Goal: Transaction & Acquisition: Purchase product/service

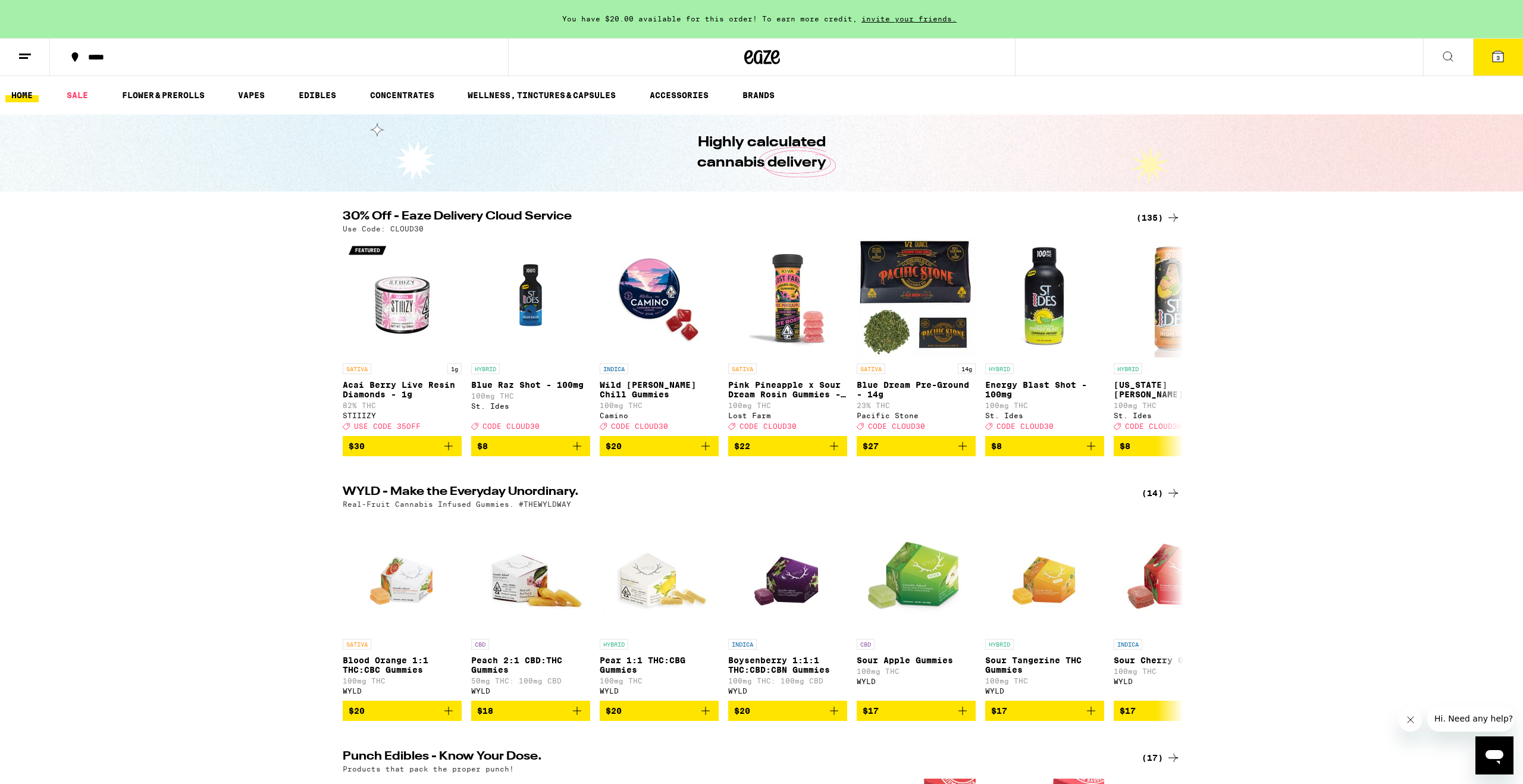
click at [1488, 58] on button "3" at bounding box center [1498, 57] width 50 height 37
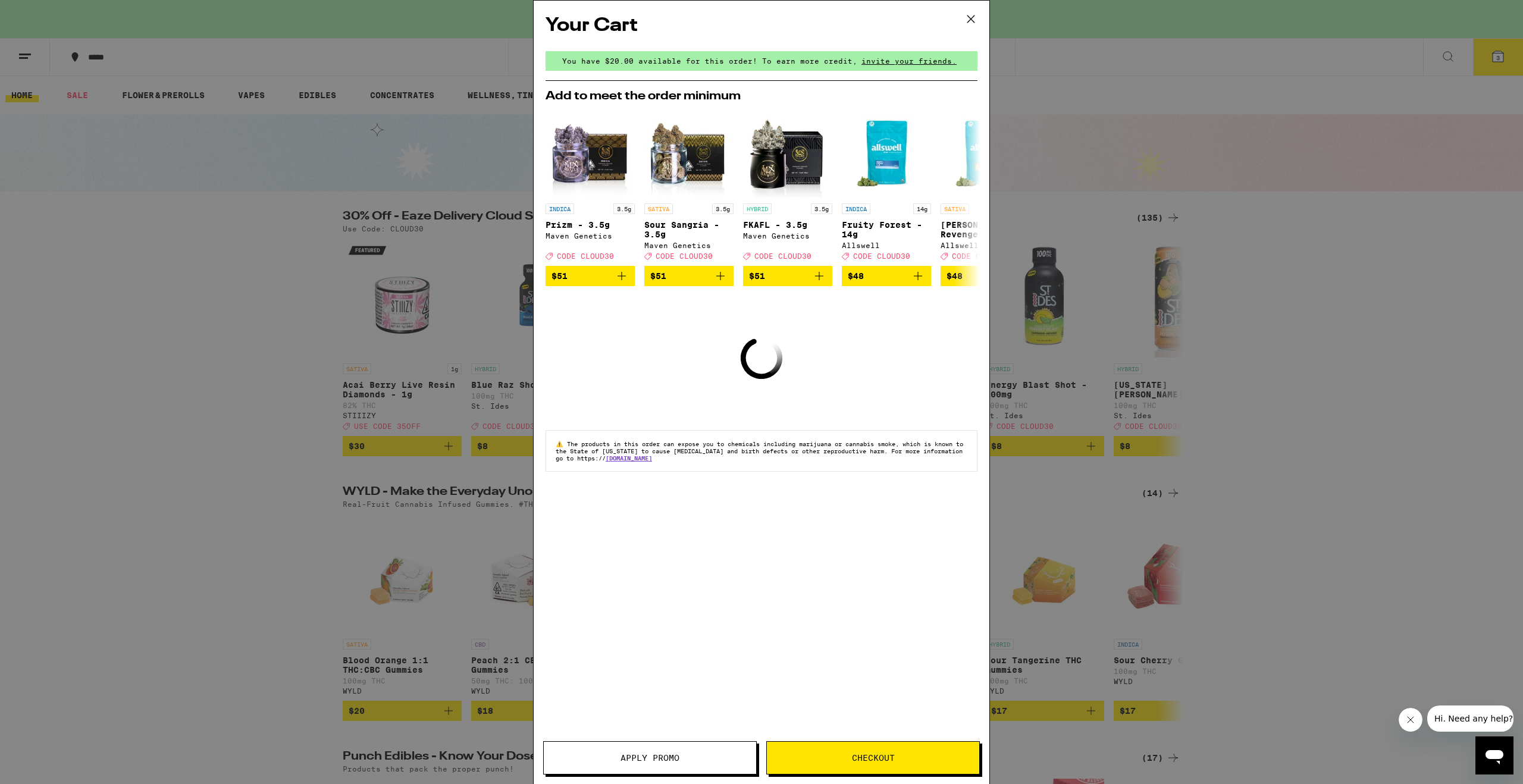
click at [968, 19] on icon at bounding box center [971, 19] width 18 height 18
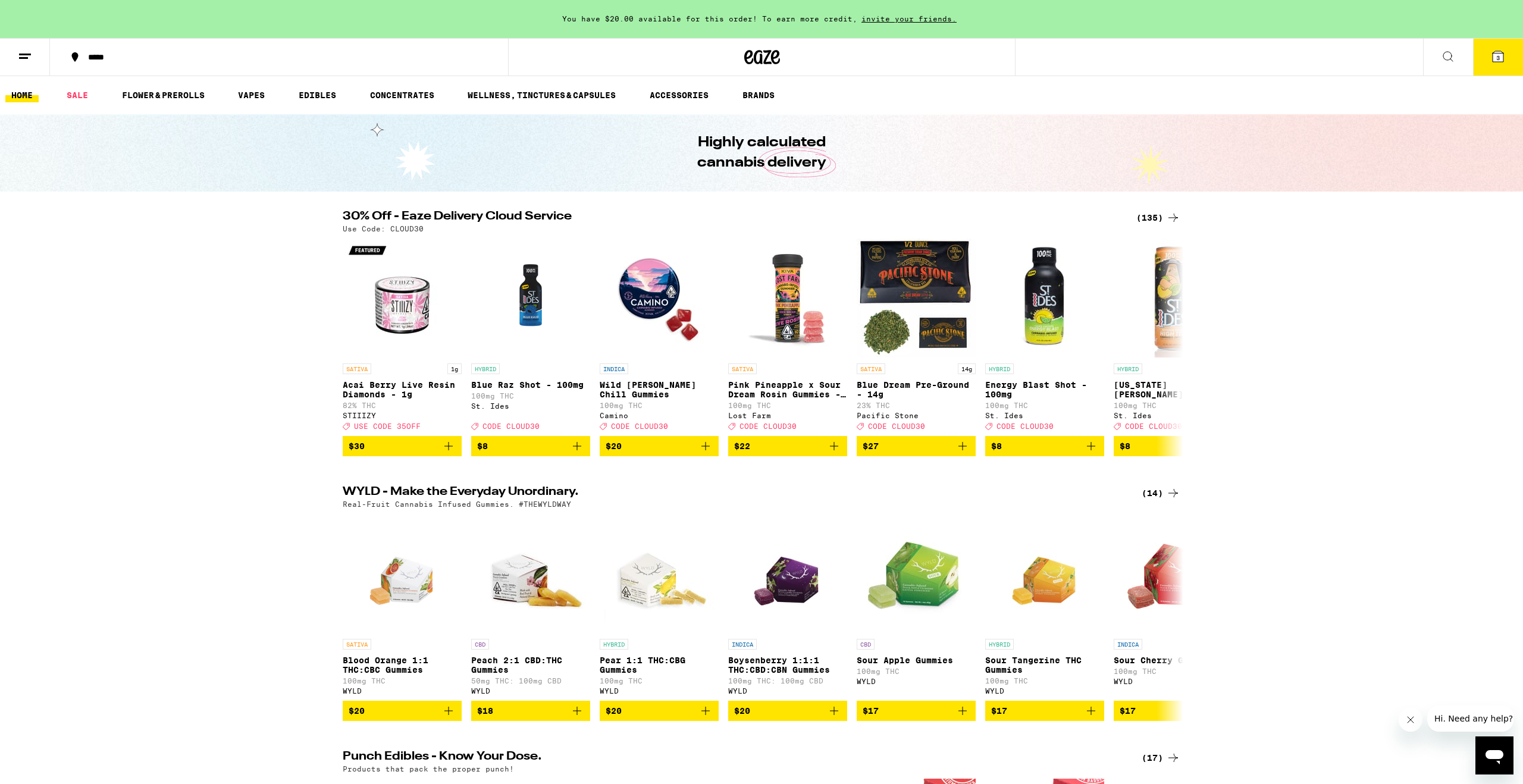
click at [1147, 214] on div "(135)" at bounding box center [1158, 217] width 44 height 14
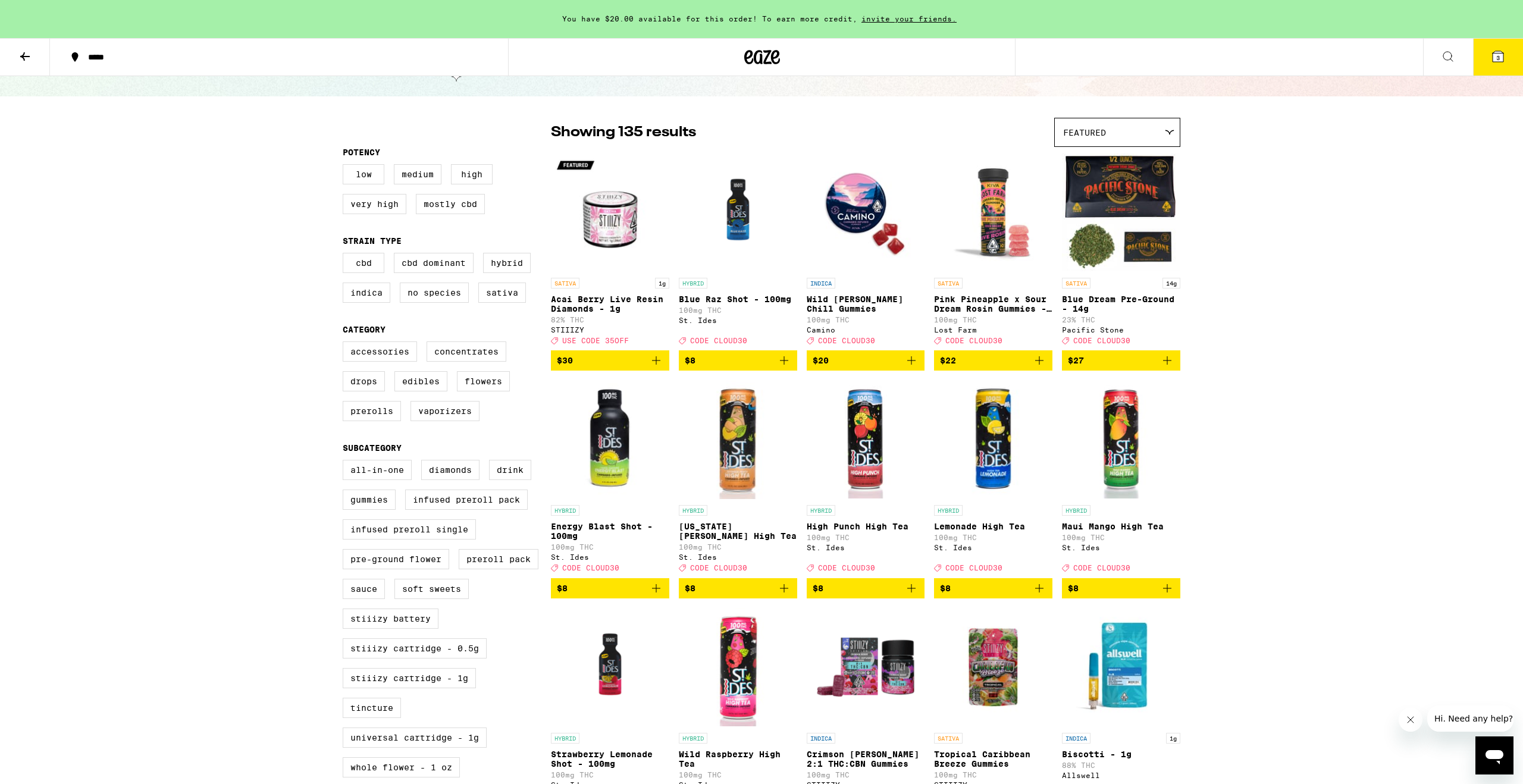
scroll to position [68, 0]
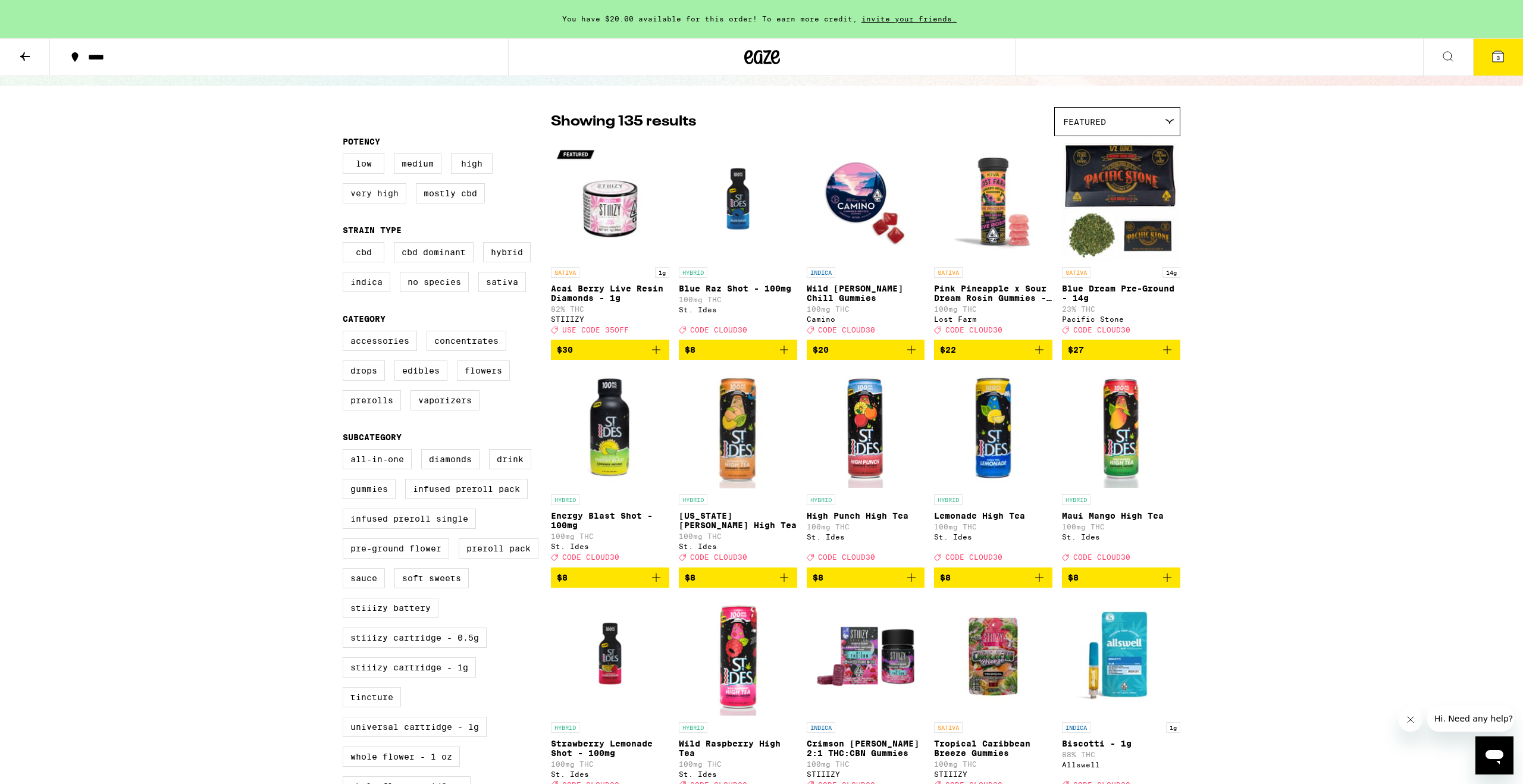
click at [372, 200] on label "Very High" at bounding box center [375, 193] width 63 height 20
click at [346, 156] on input "Very High" at bounding box center [345, 156] width 1 height 1
checkbox input "true"
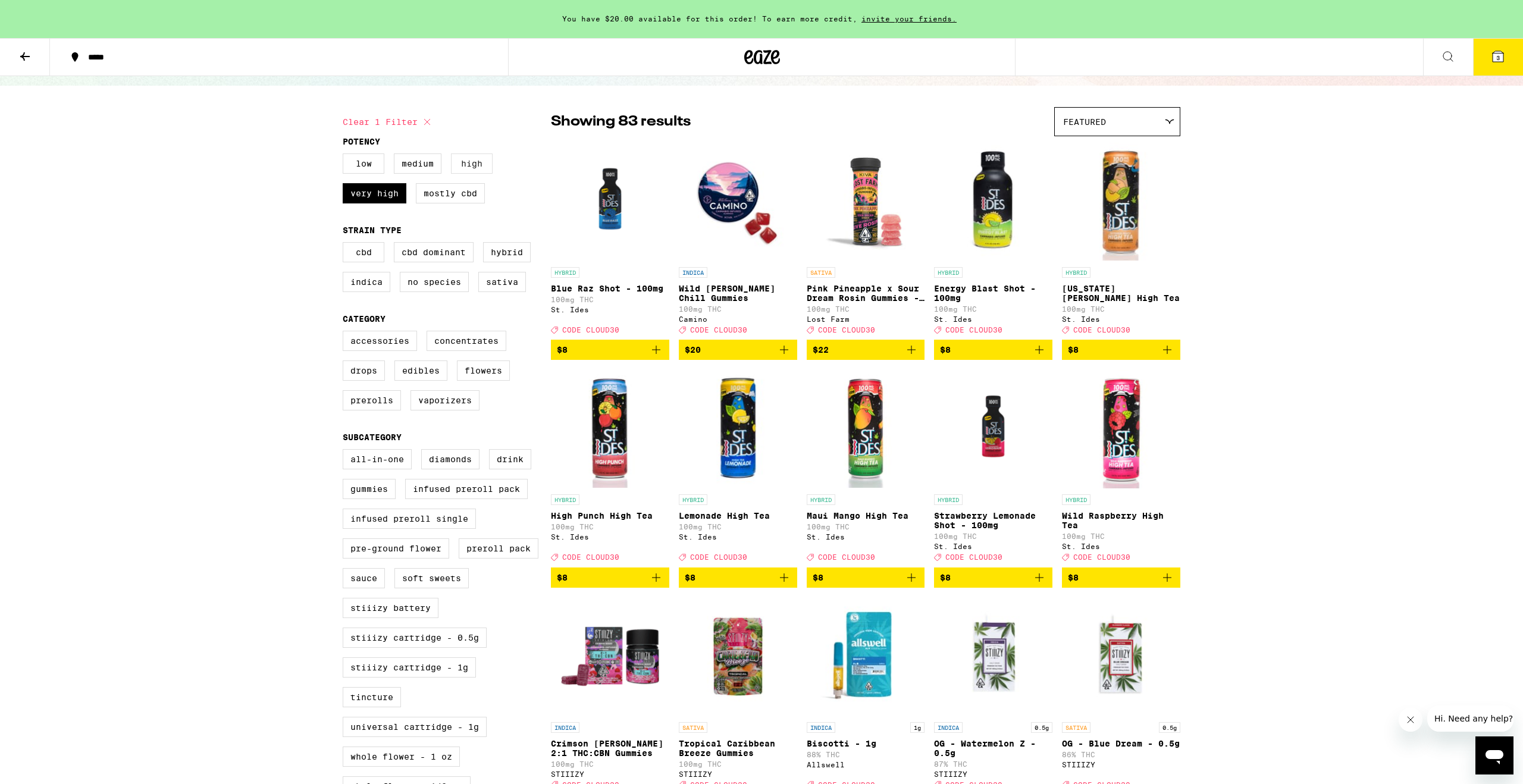
click at [475, 165] on label "High" at bounding box center [472, 163] width 42 height 20
click at [346, 156] on input "High" at bounding box center [345, 156] width 1 height 1
checkbox input "true"
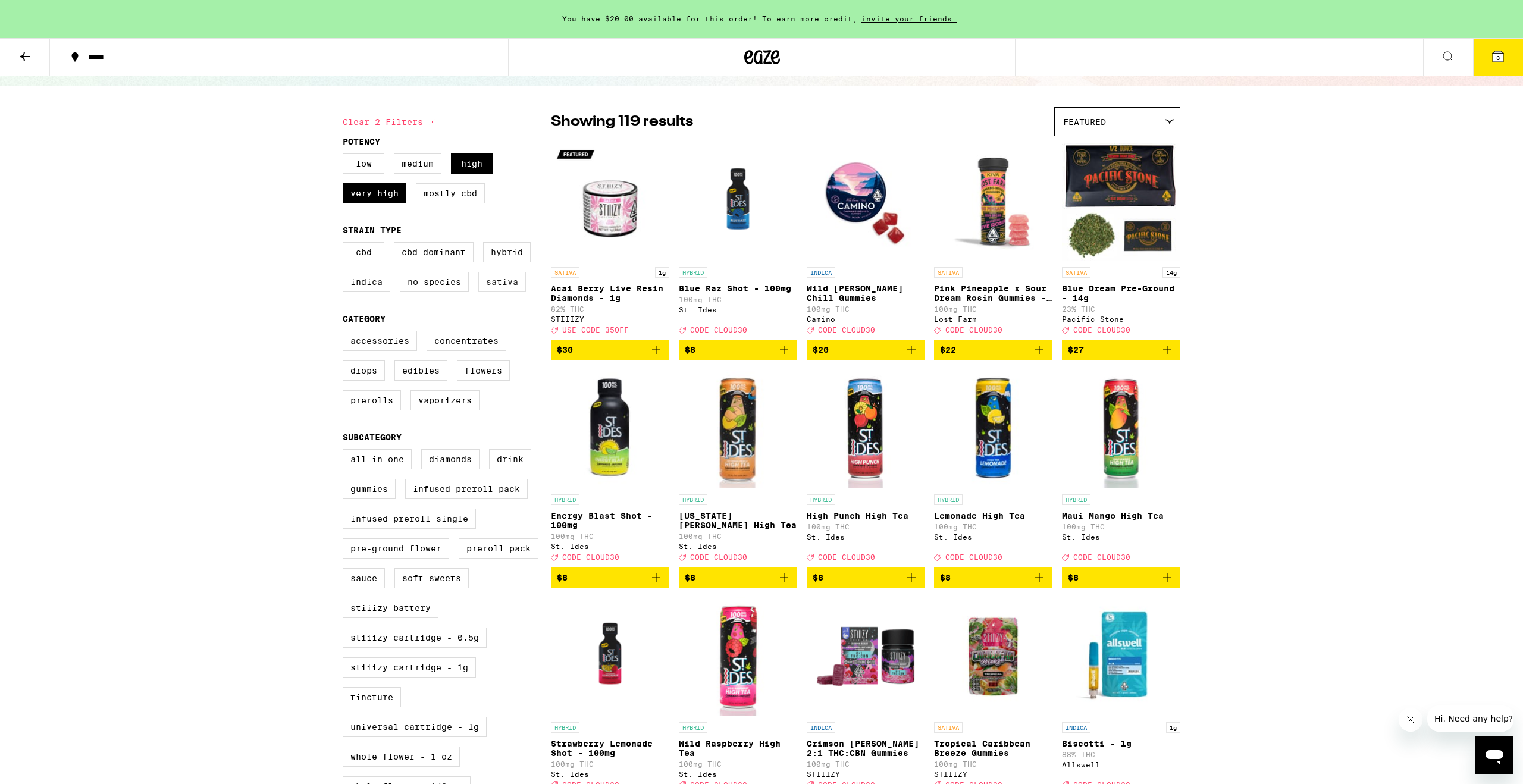
click at [510, 288] on label "Sativa" at bounding box center [502, 282] width 47 height 20
click at [346, 245] on input "Sativa" at bounding box center [345, 244] width 1 height 1
checkbox input "true"
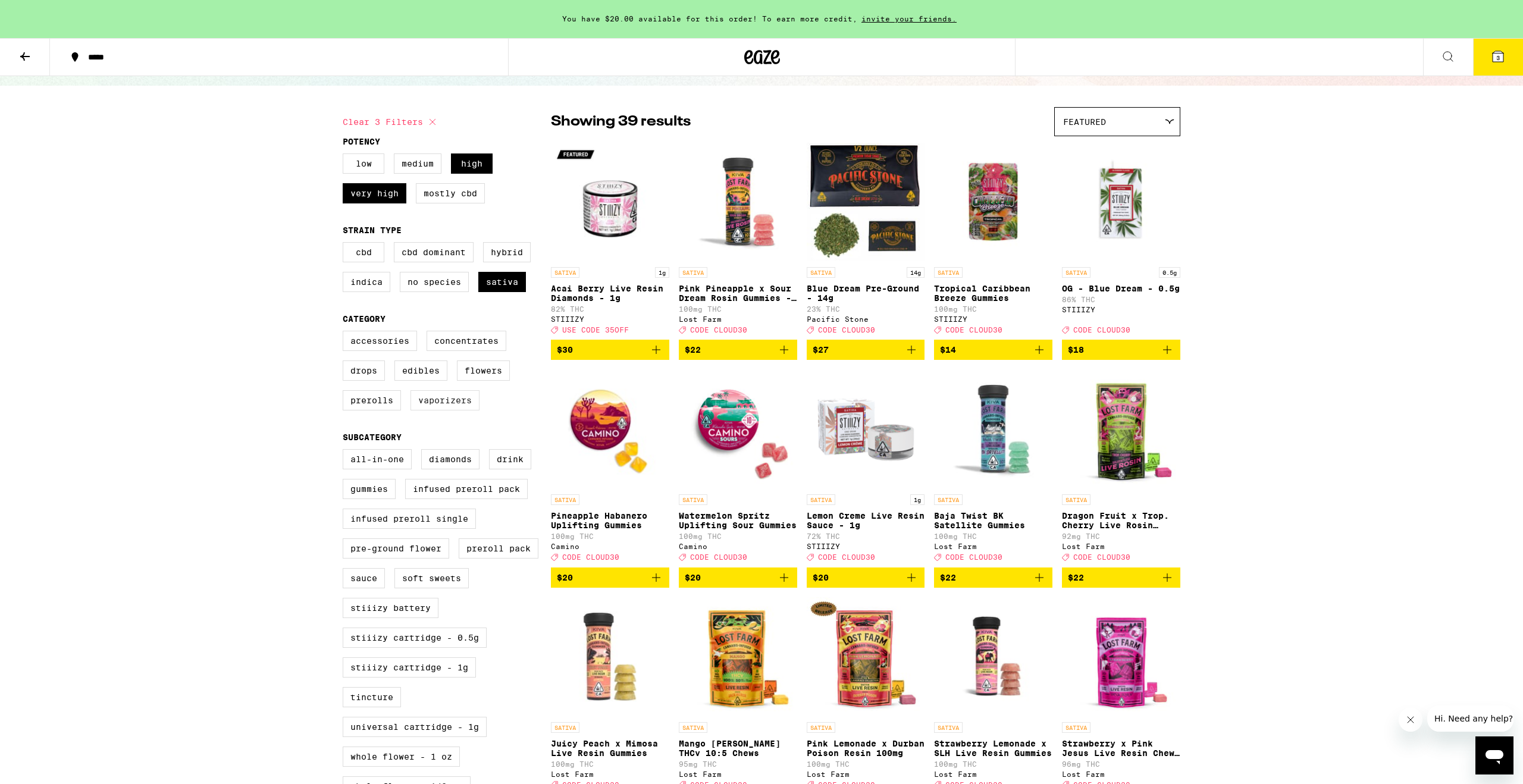
click at [441, 406] on label "Vaporizers" at bounding box center [444, 400] width 69 height 20
click at [346, 333] on input "Vaporizers" at bounding box center [345, 333] width 1 height 1
checkbox input "true"
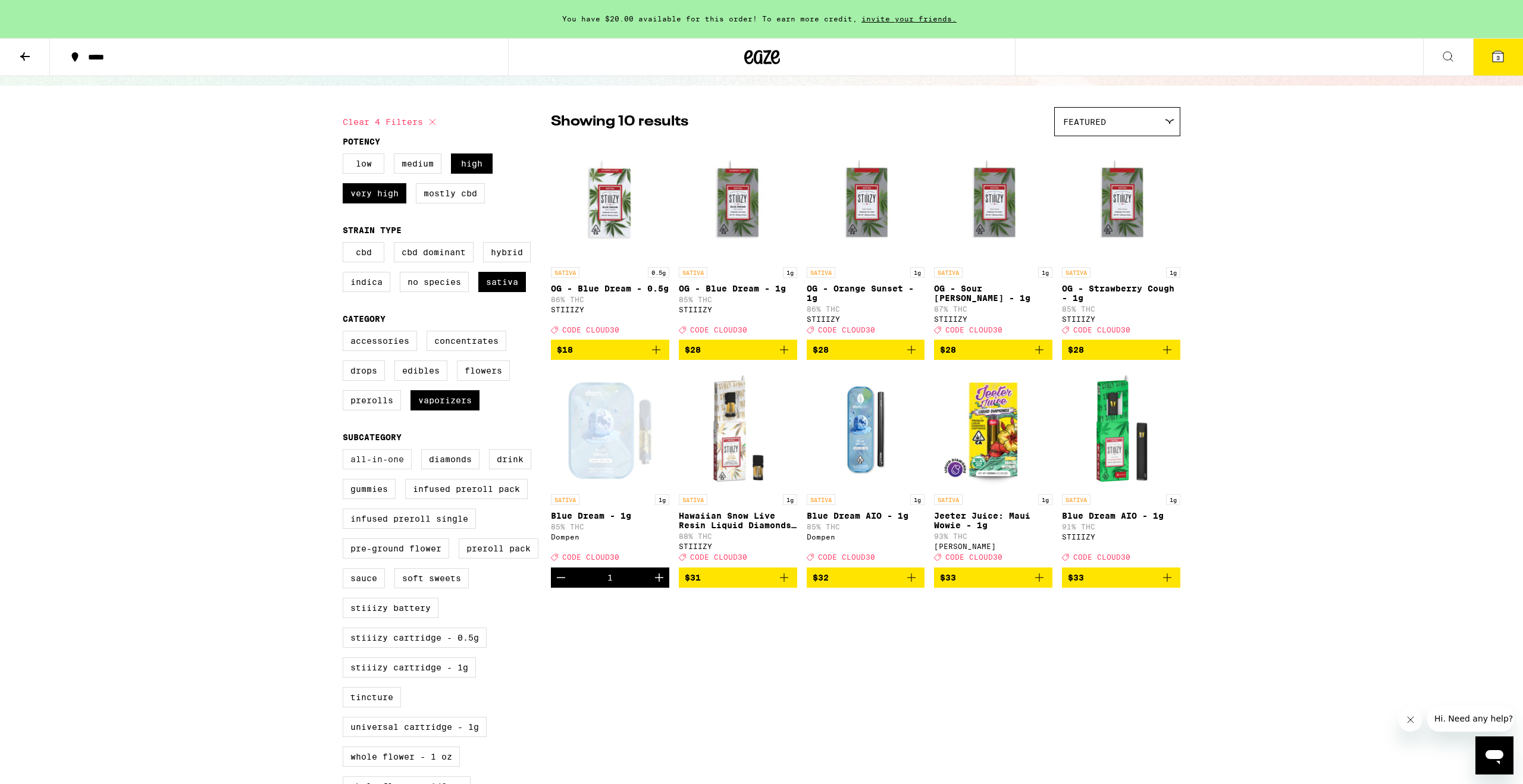
click at [388, 469] on label "All-In-One" at bounding box center [377, 459] width 69 height 20
click at [346, 451] on input "All-In-One" at bounding box center [345, 451] width 1 height 1
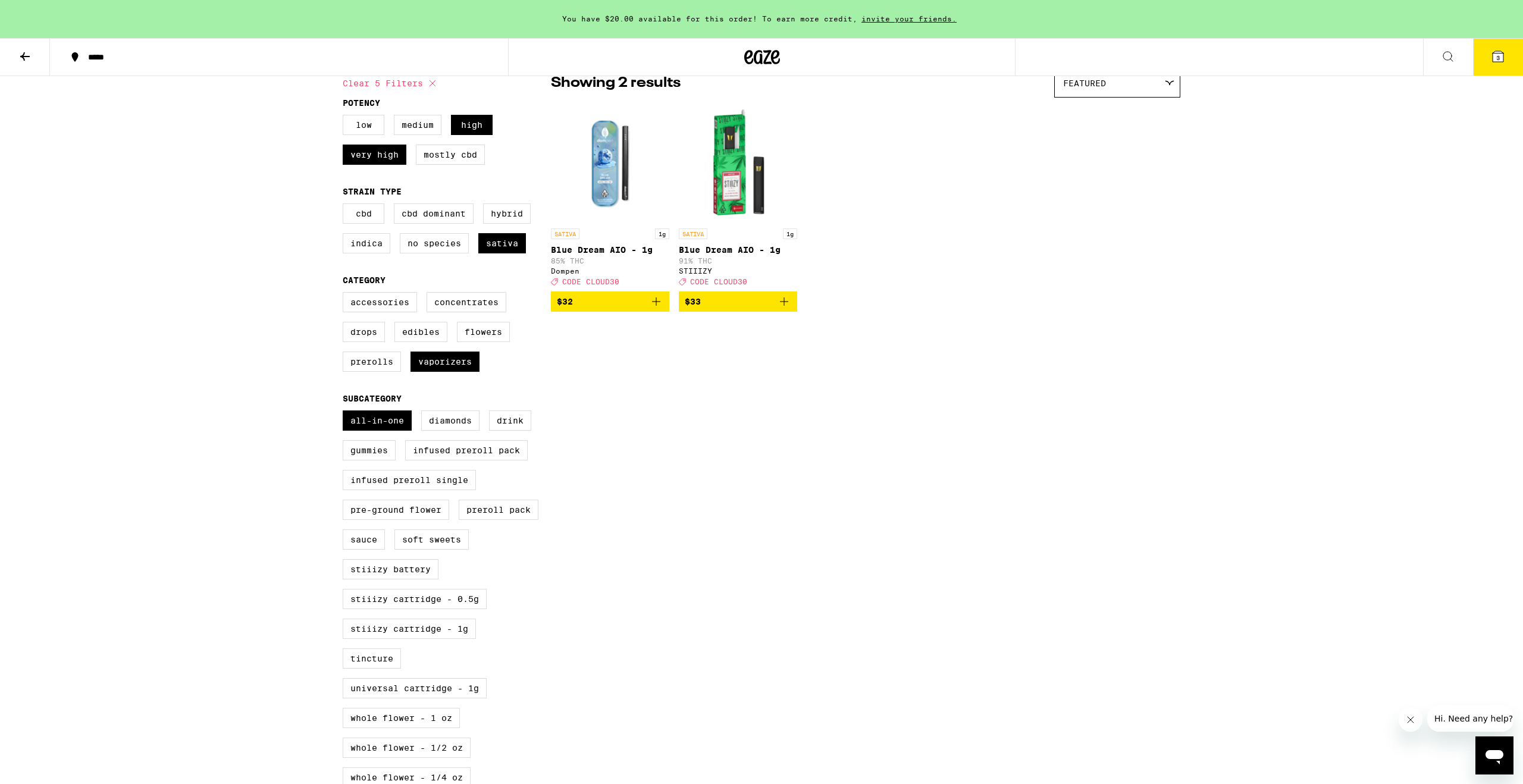
scroll to position [122, 0]
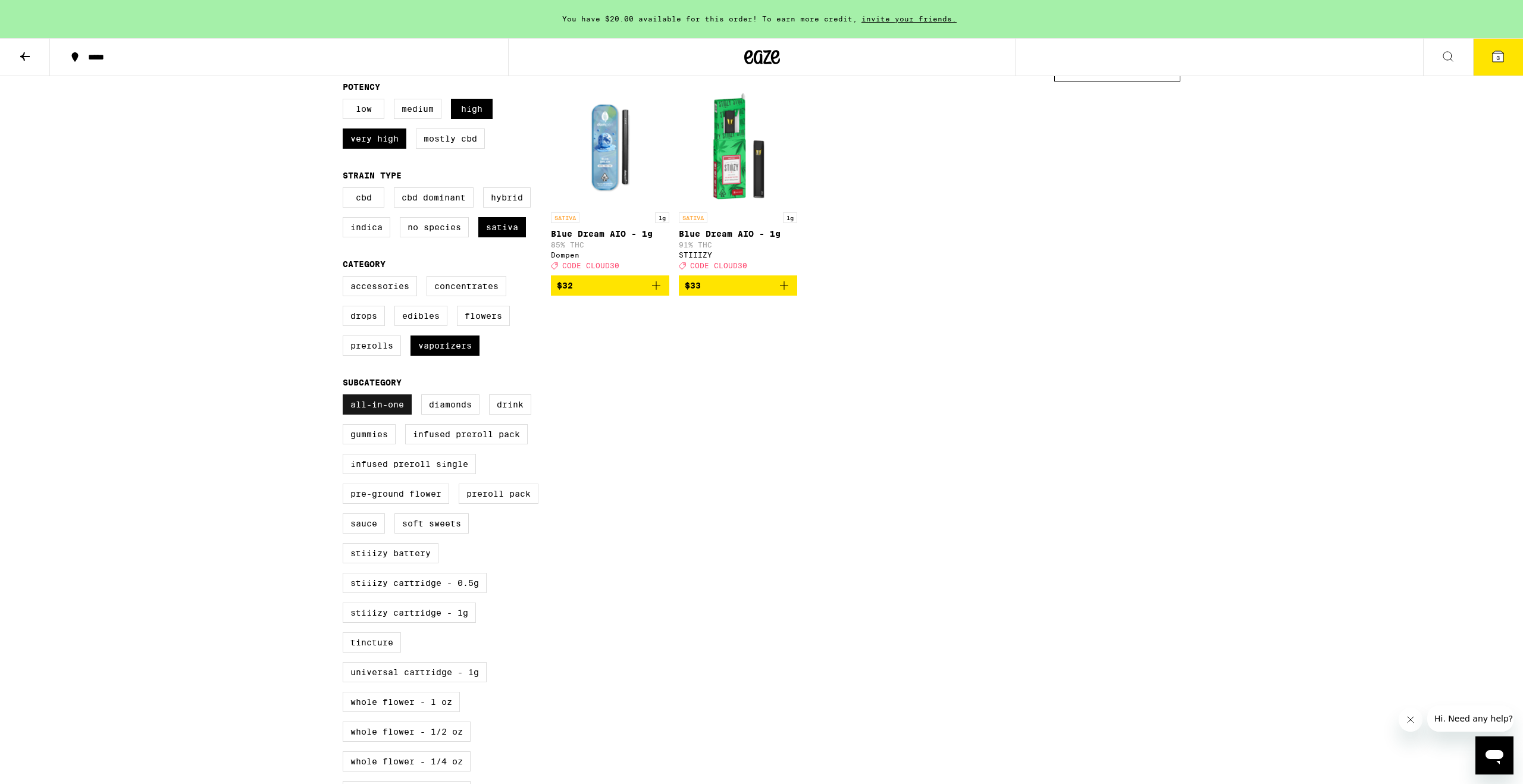
click at [365, 415] on label "All-In-One" at bounding box center [377, 405] width 69 height 20
click at [346, 397] on input "All-In-One" at bounding box center [345, 396] width 1 height 1
checkbox input "false"
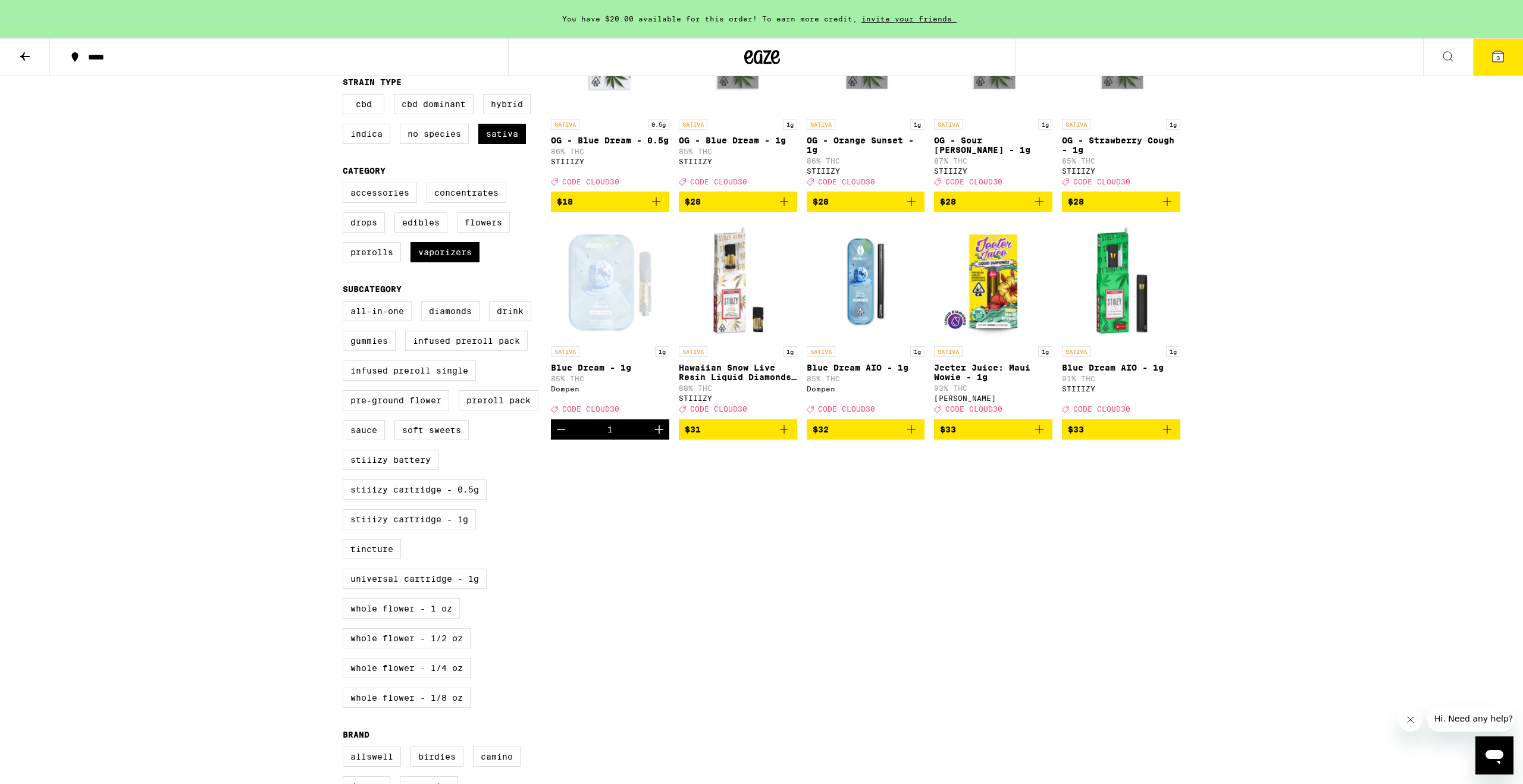
scroll to position [218, 0]
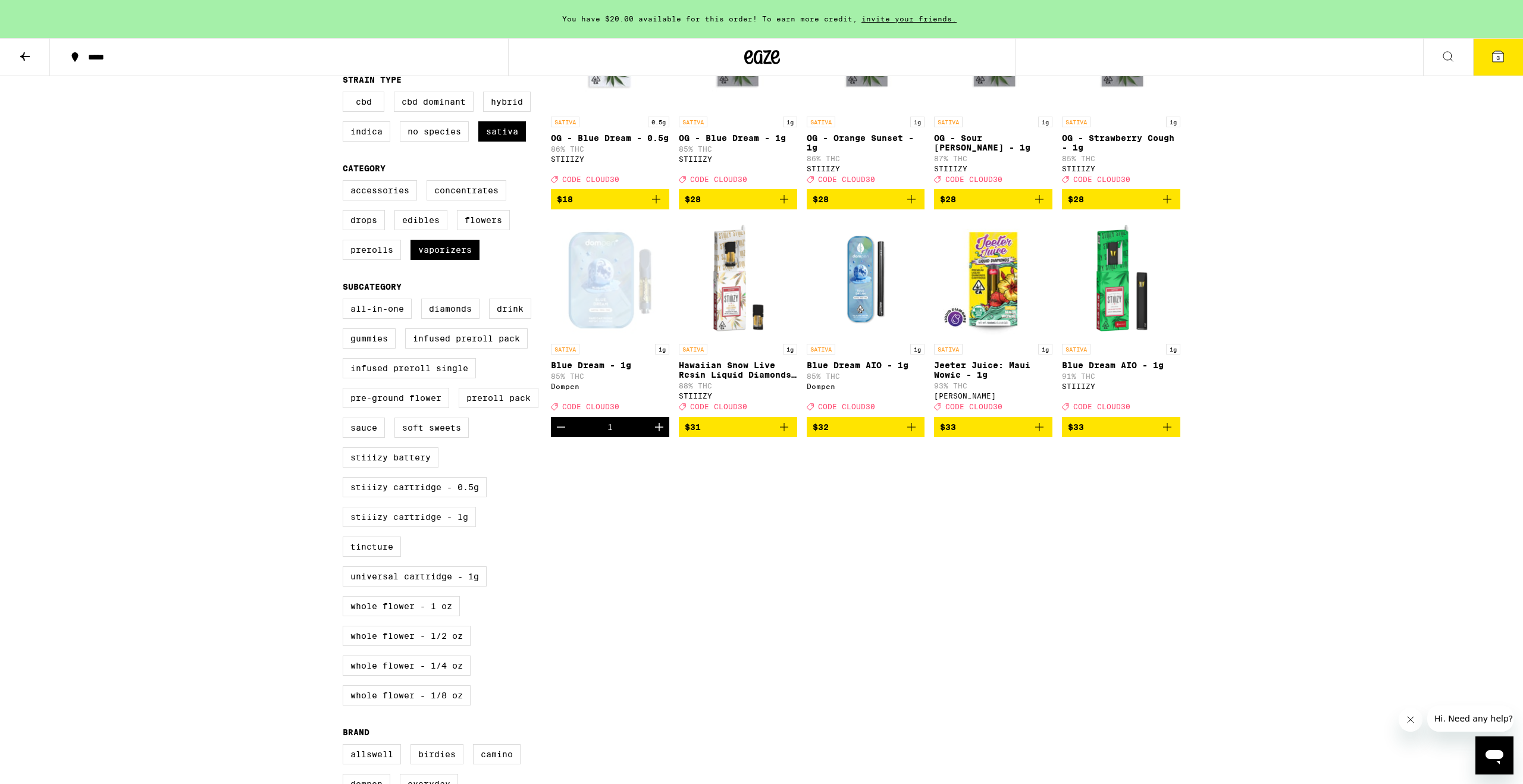
click at [387, 527] on label "STIIIZY Cartridge - 1g" at bounding box center [410, 517] width 133 height 20
click at [346, 301] on input "STIIIZY Cartridge - 1g" at bounding box center [345, 300] width 1 height 1
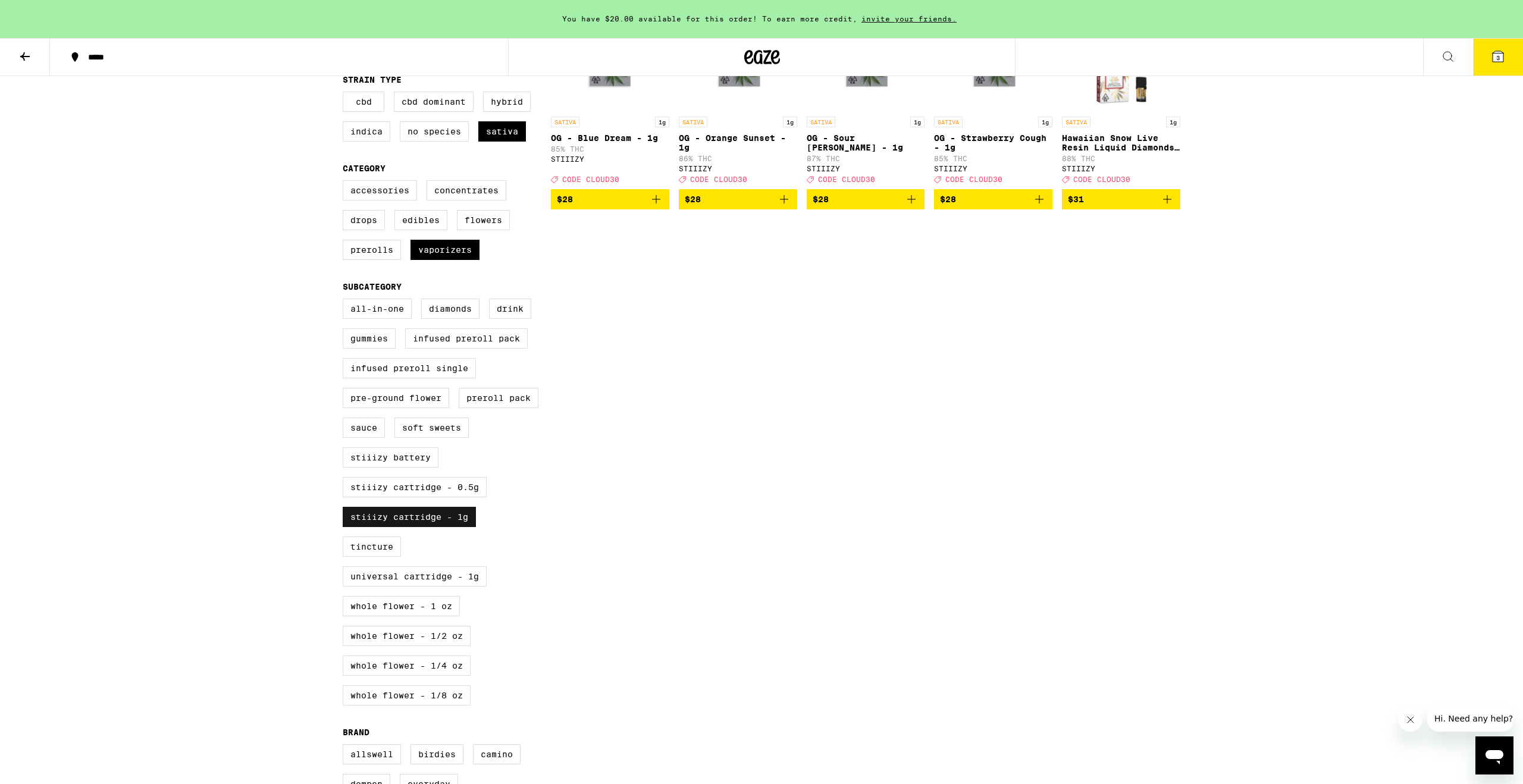
click at [393, 527] on label "STIIIZY Cartridge - 1g" at bounding box center [410, 517] width 133 height 20
click at [346, 301] on input "STIIIZY Cartridge - 1g" at bounding box center [345, 300] width 1 height 1
checkbox input "false"
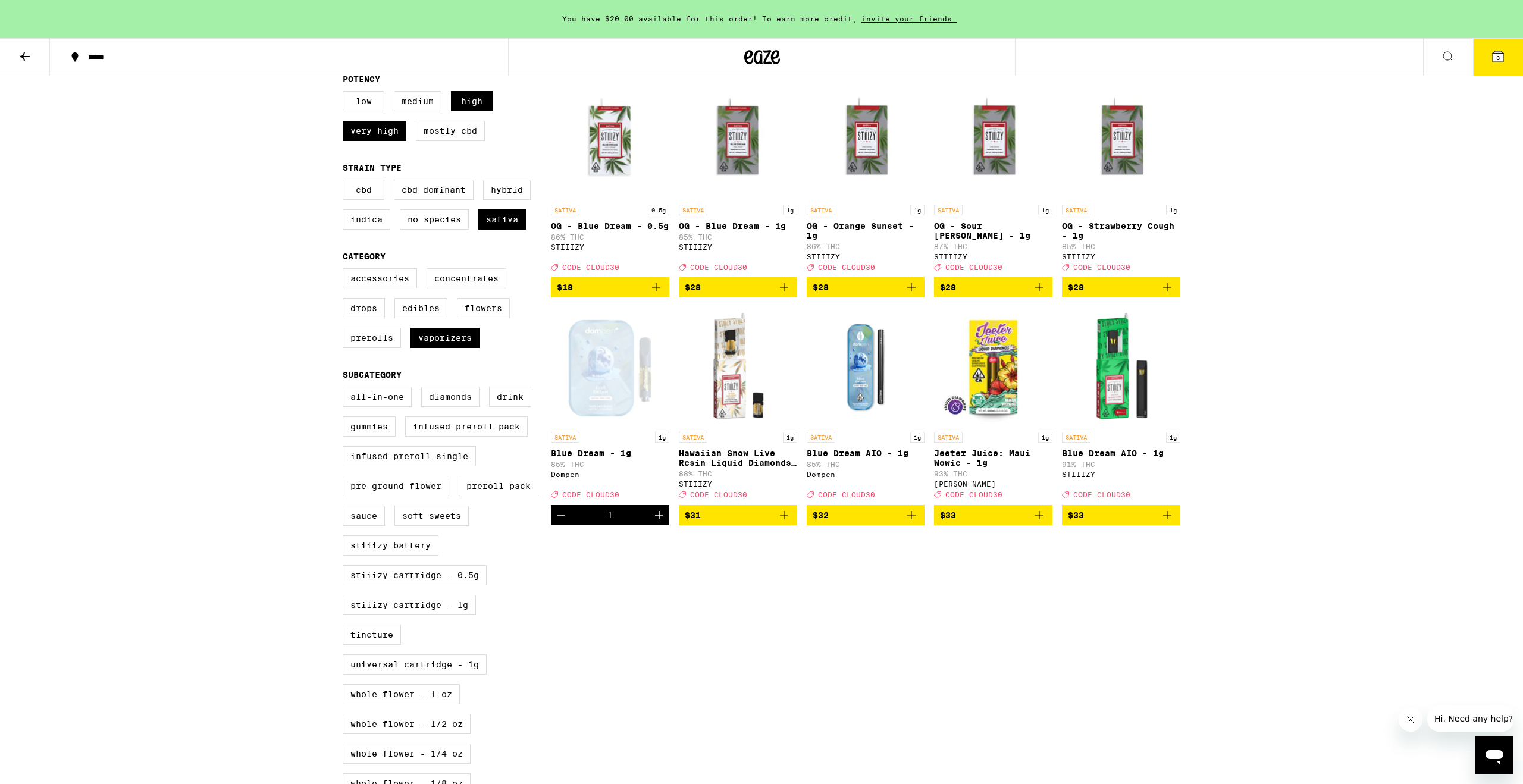
scroll to position [127, 0]
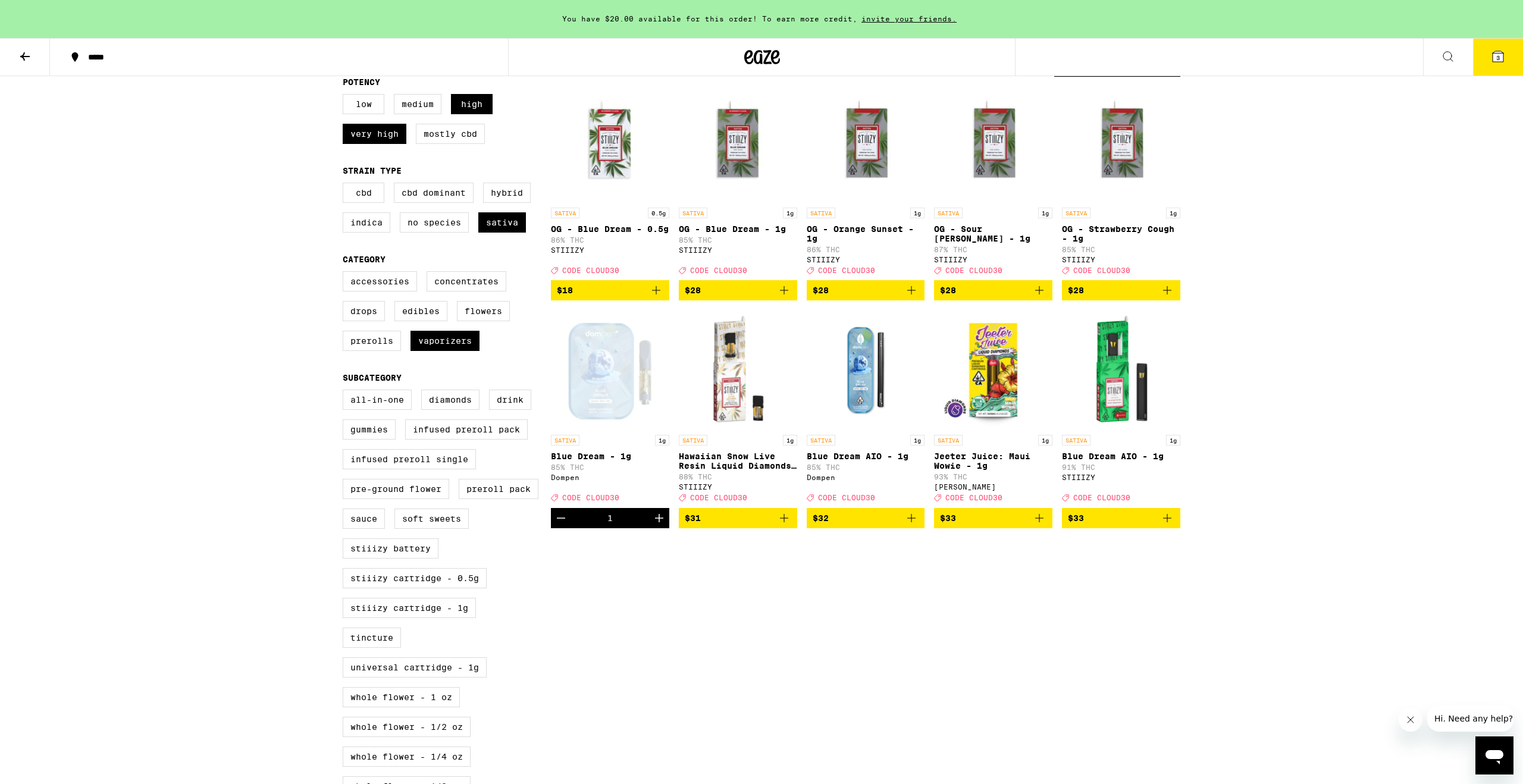
click at [310, 546] on div "You have $20.00 available for this order! To earn more credit, invite your frie…" at bounding box center [761, 542] width 1523 height 1338
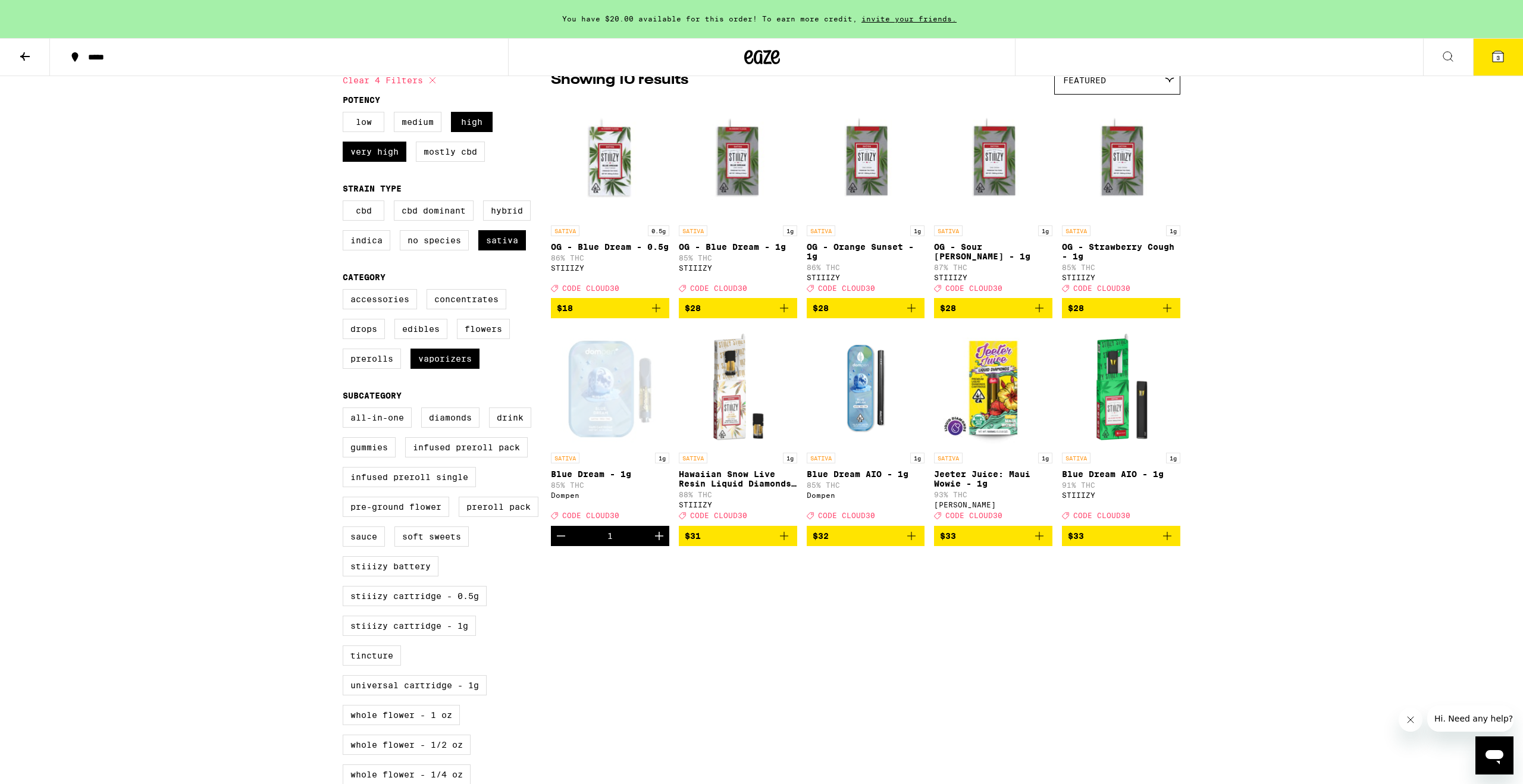
scroll to position [0, 0]
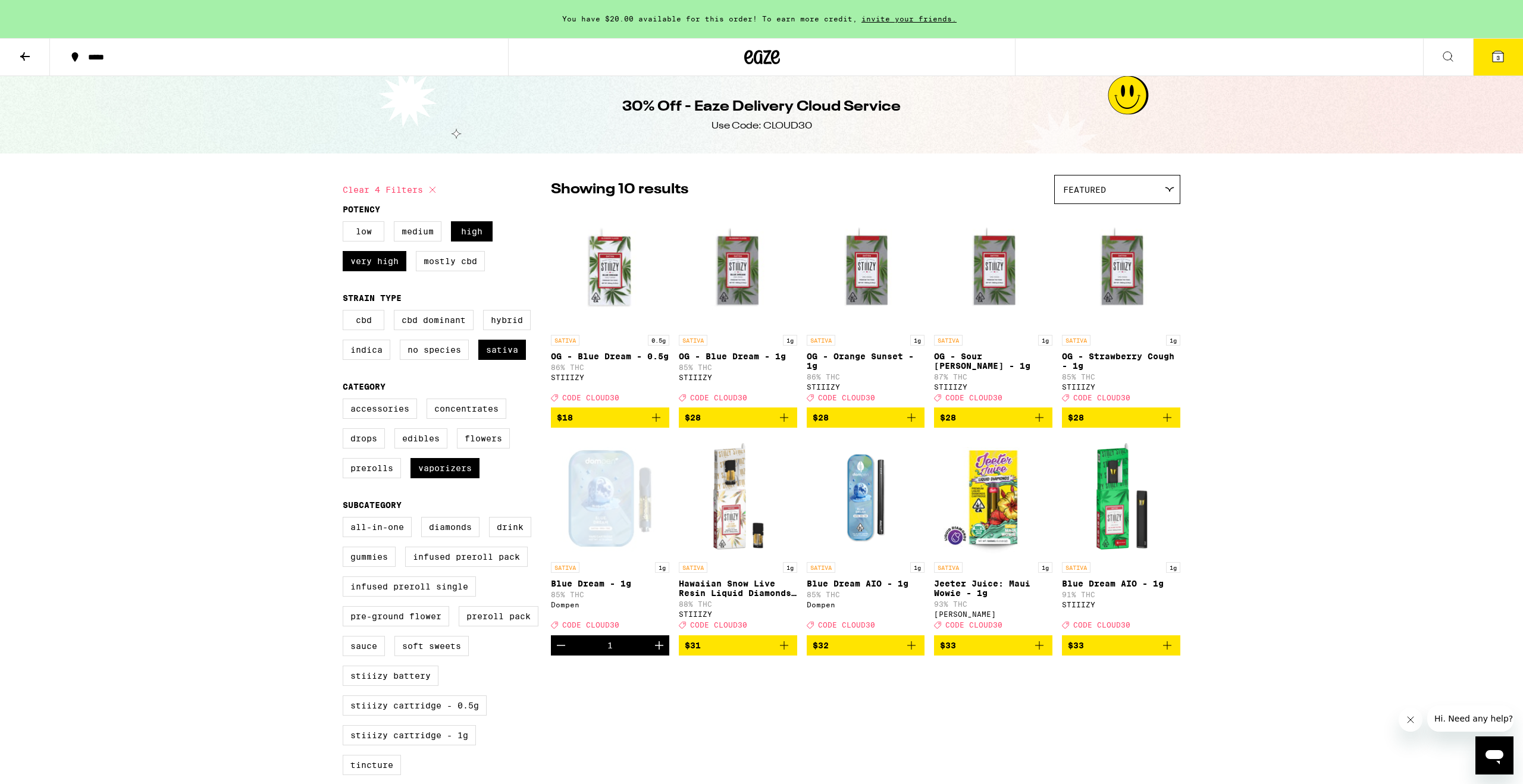
click at [430, 191] on icon at bounding box center [432, 190] width 14 height 14
checkbox input "false"
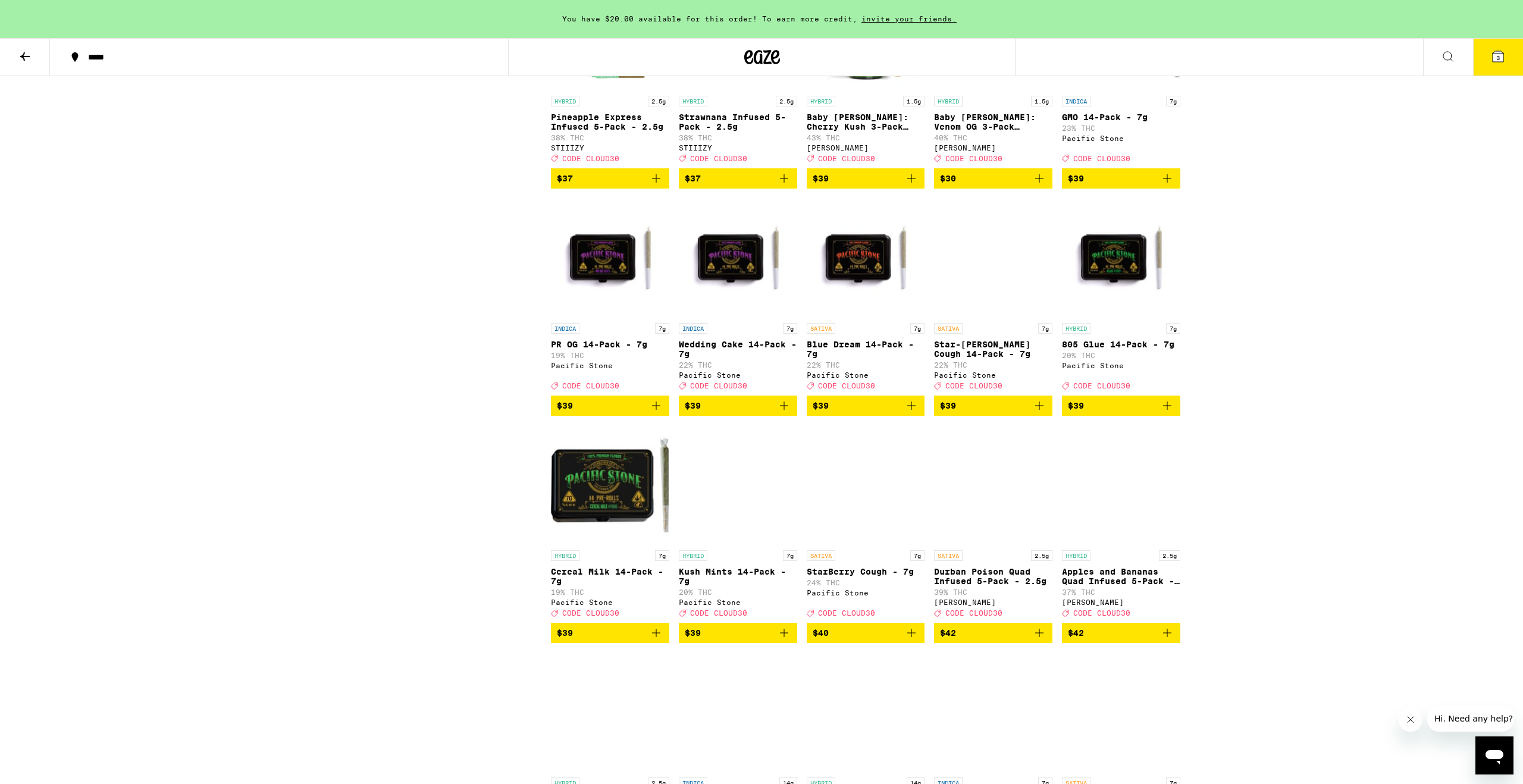
scroll to position [5015, 0]
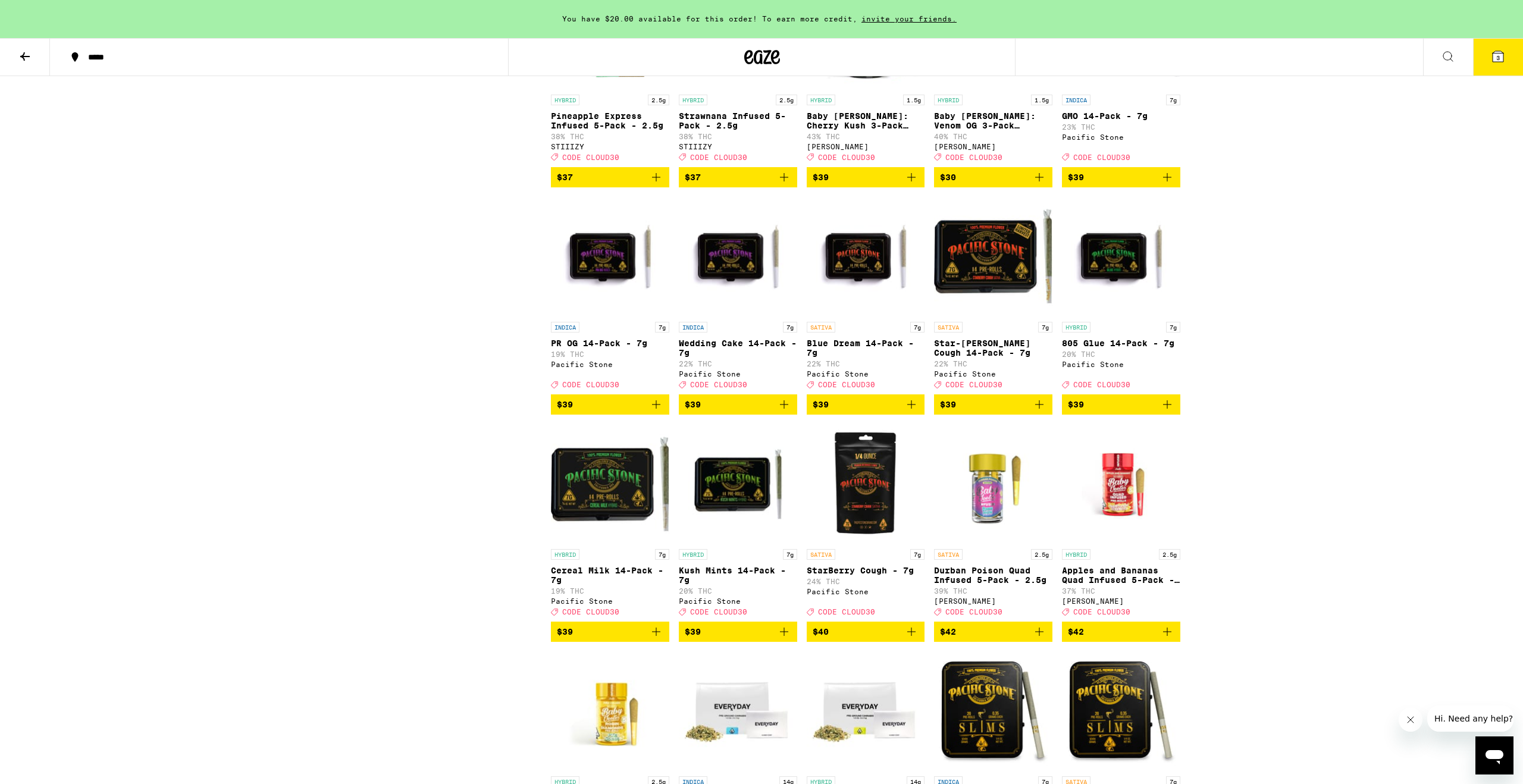
checkbox input "true"
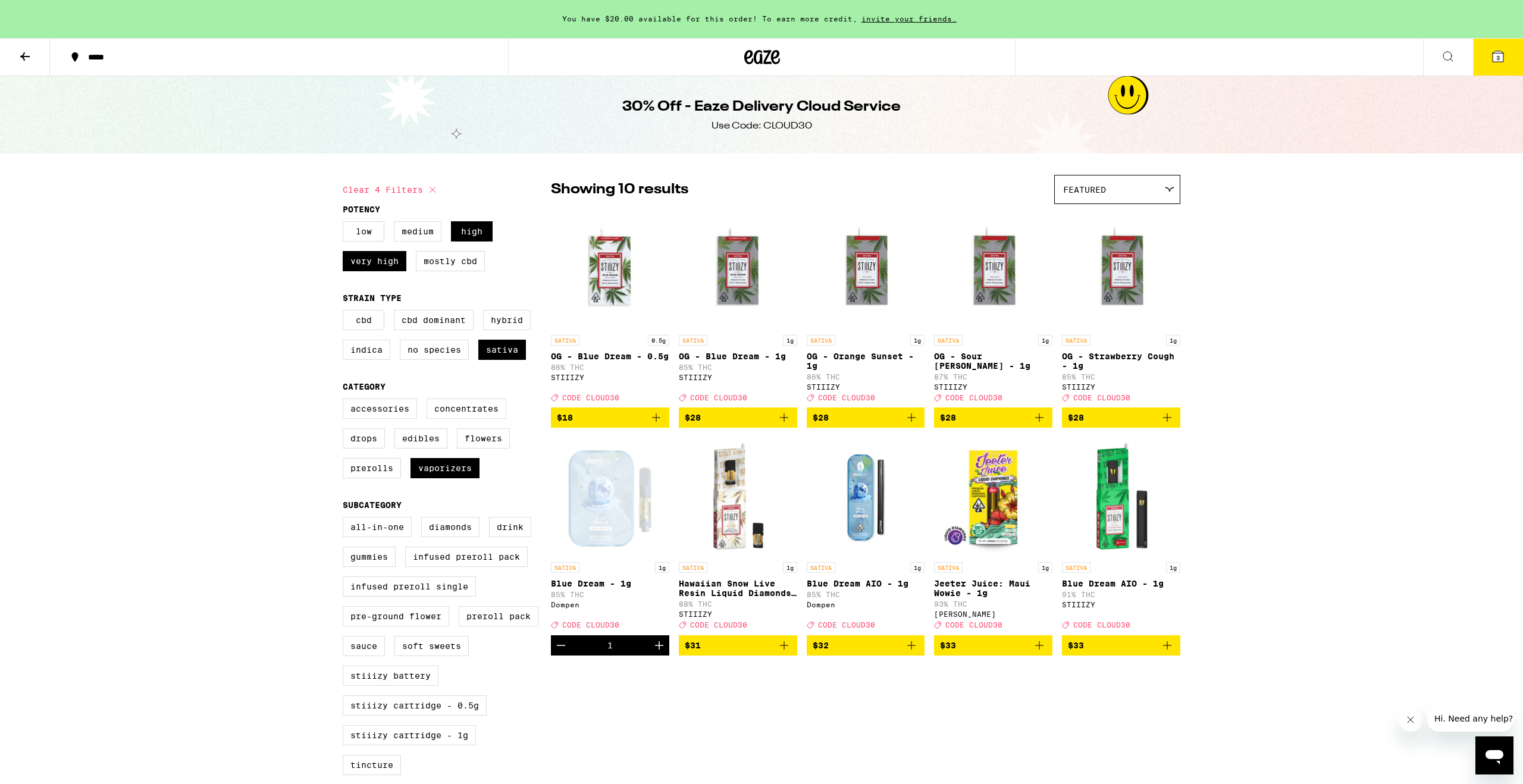
click at [755, 52] on icon at bounding box center [762, 57] width 18 height 14
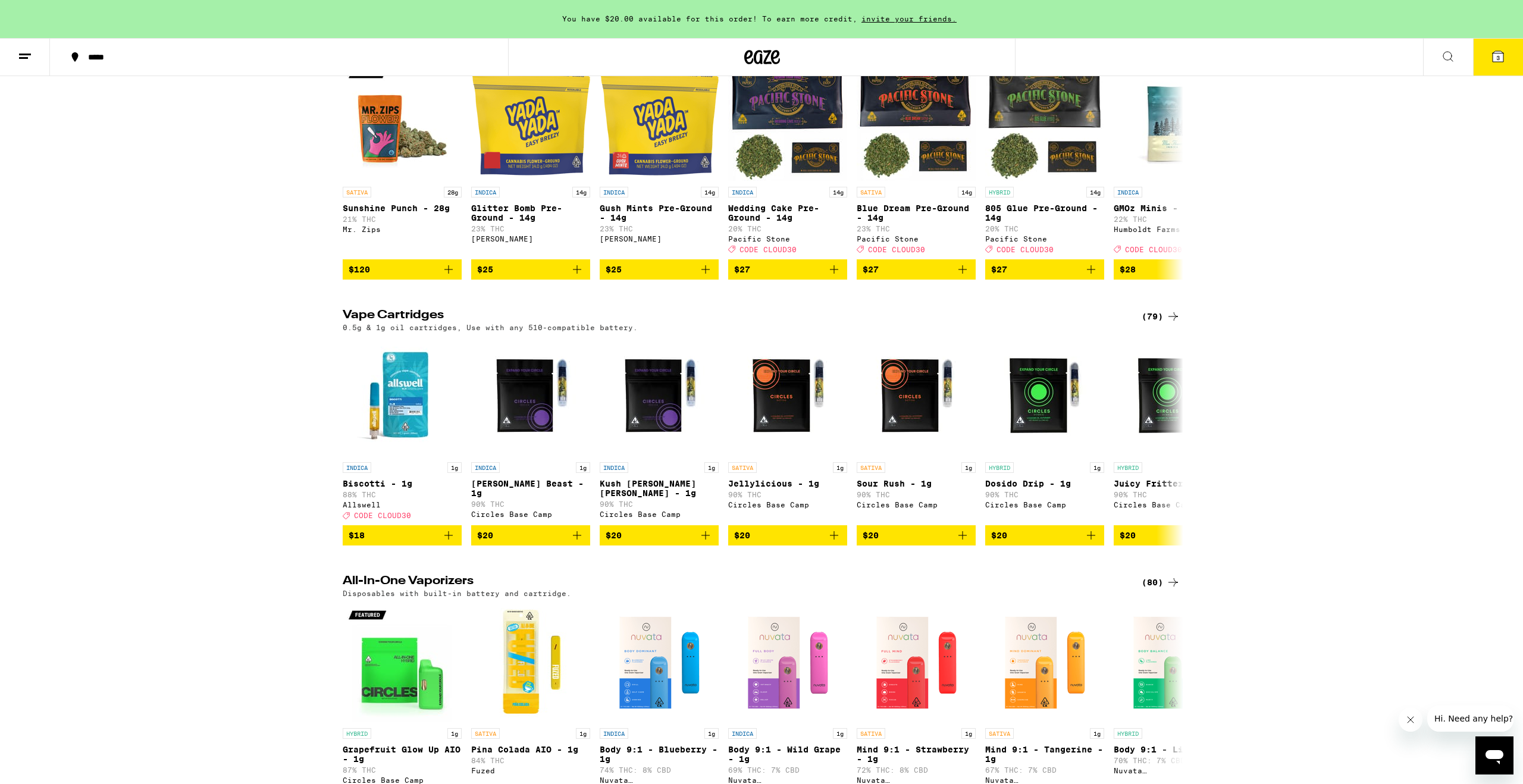
scroll to position [1525, 0]
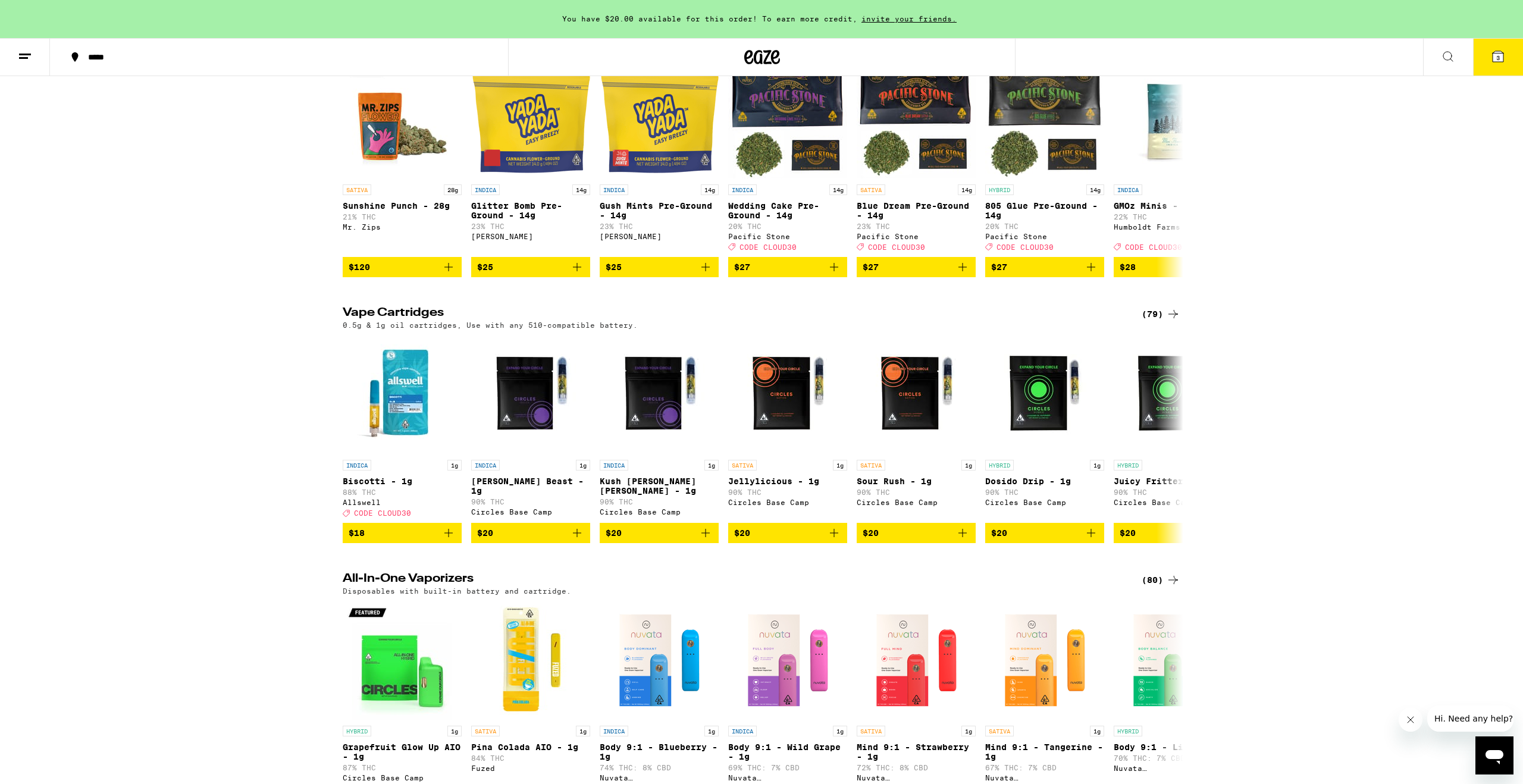
click at [1160, 321] on div "(79)" at bounding box center [1161, 314] width 39 height 14
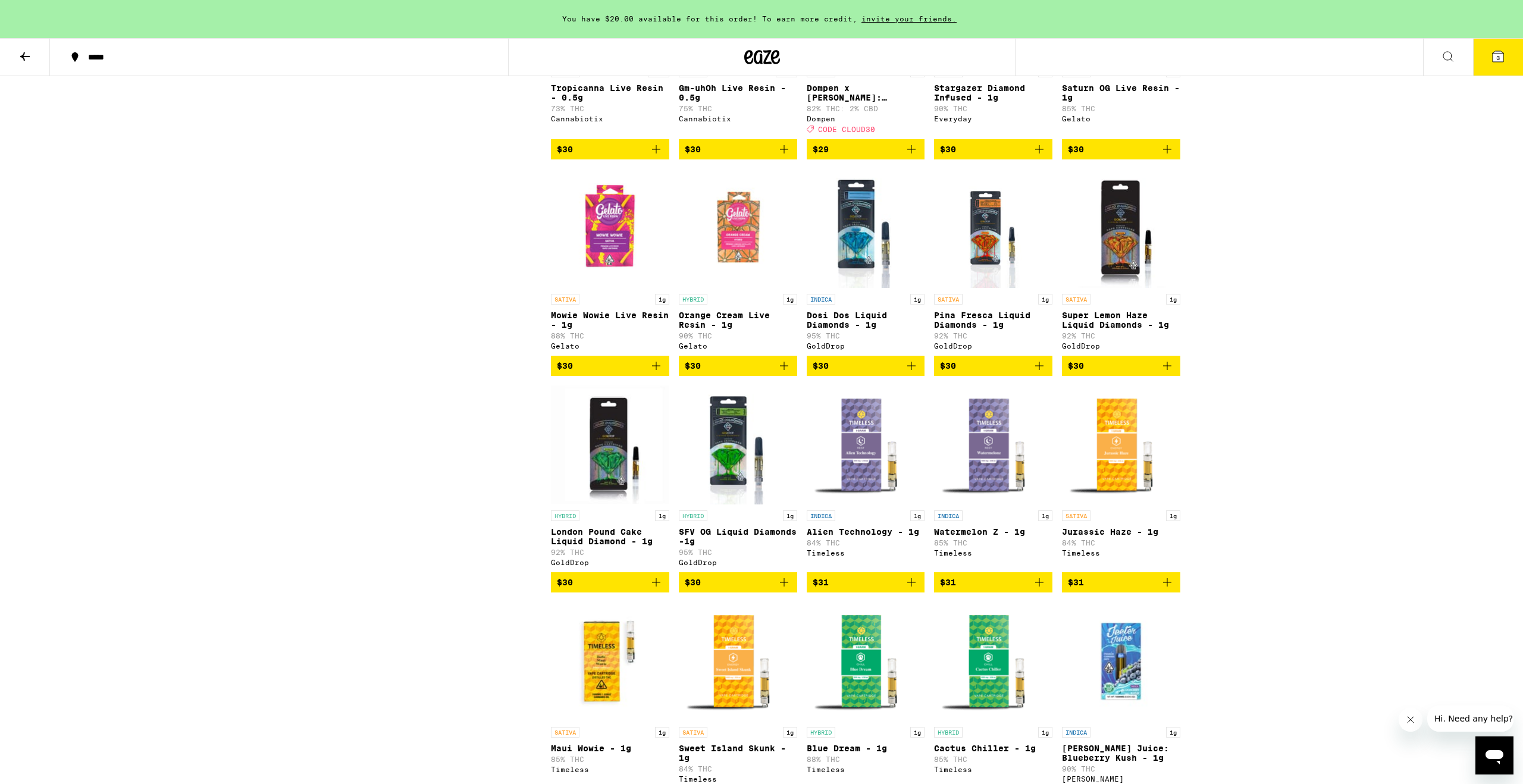
scroll to position [1346, 0]
